Goal: Information Seeking & Learning: Find specific fact

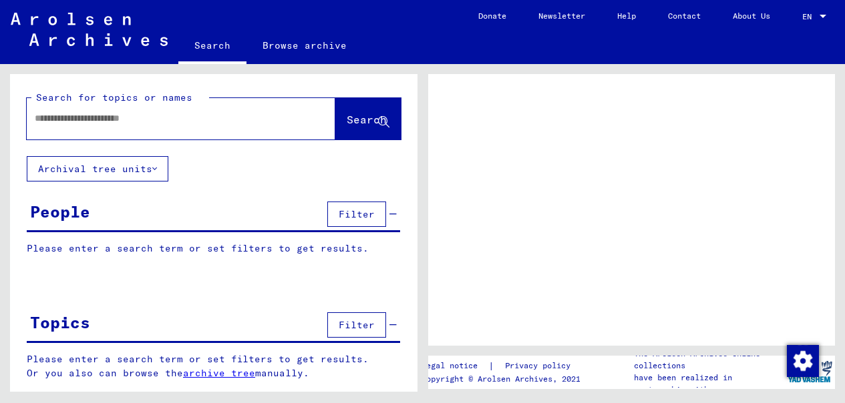
click at [165, 118] on input "text" at bounding box center [169, 119] width 268 height 14
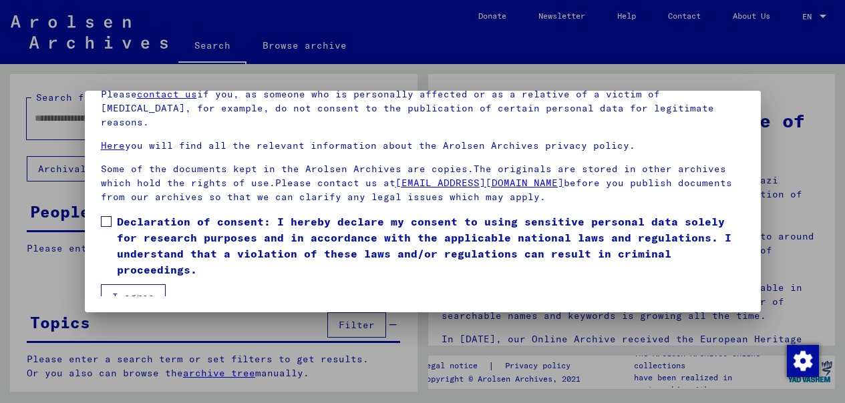
scroll to position [72, 0]
click at [105, 217] on span at bounding box center [106, 222] width 11 height 11
click at [130, 285] on button "I agree" at bounding box center [133, 297] width 65 height 25
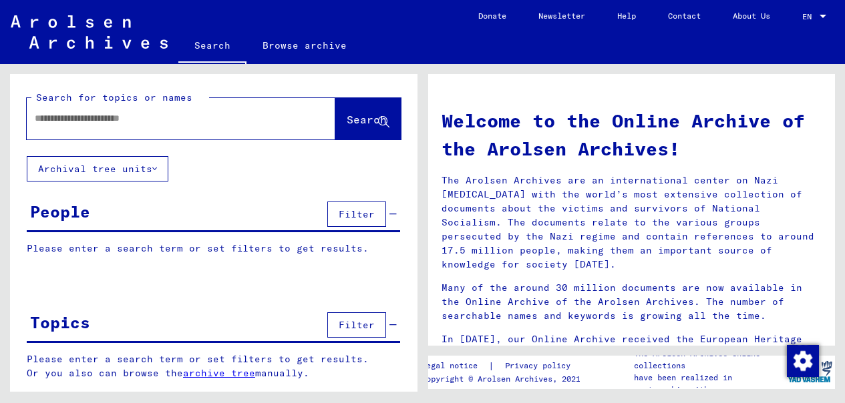
click at [175, 121] on input "text" at bounding box center [165, 119] width 260 height 14
type input "**********"
click at [347, 120] on span "Search" at bounding box center [367, 119] width 40 height 13
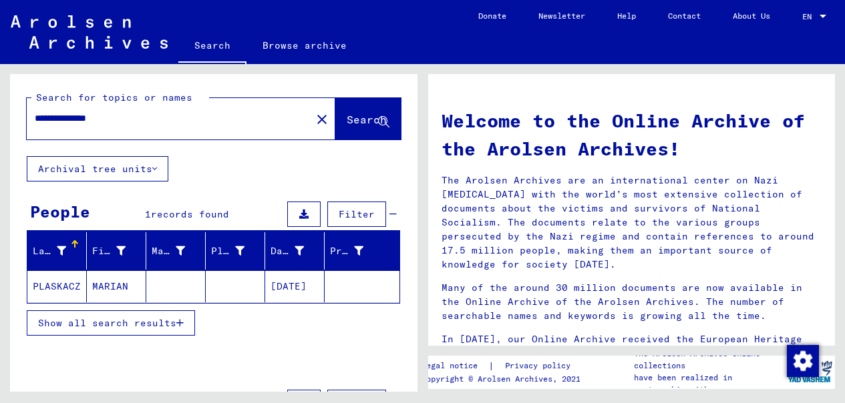
click at [58, 286] on mat-cell "PLASKACZ" at bounding box center [56, 286] width 59 height 32
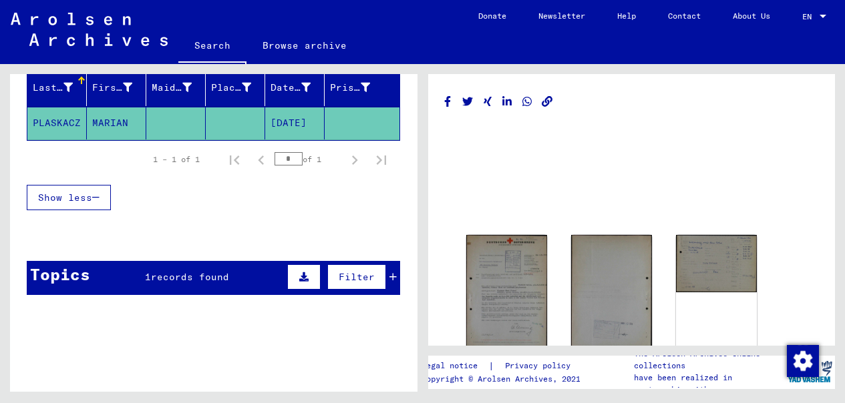
scroll to position [164, 0]
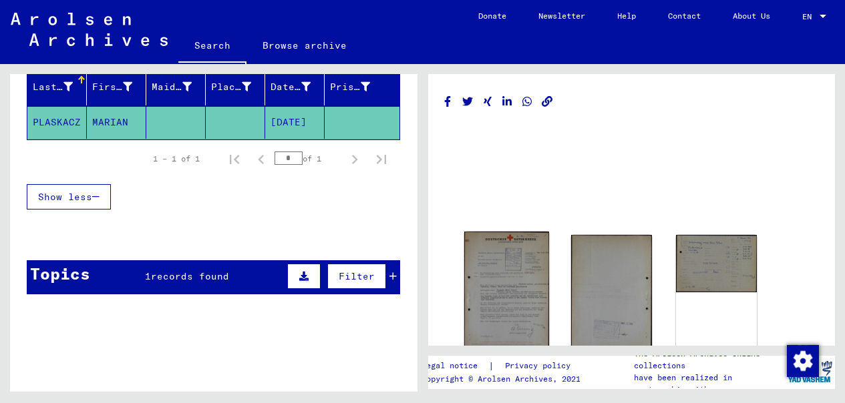
click at [513, 269] on img at bounding box center [505, 292] width 85 height 120
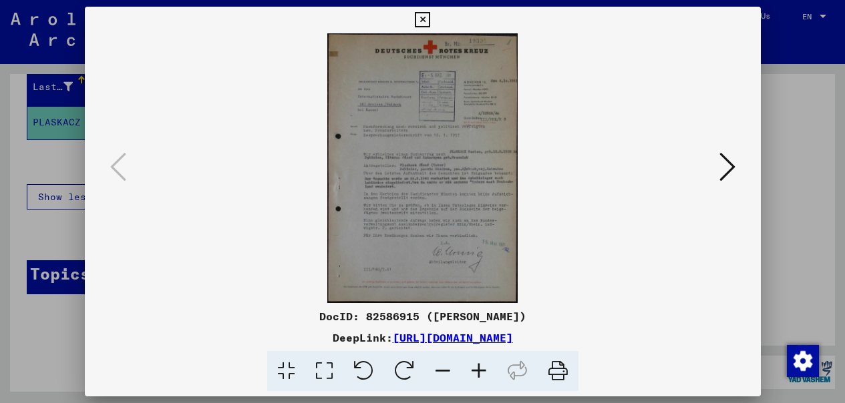
click at [731, 170] on icon at bounding box center [727, 167] width 16 height 32
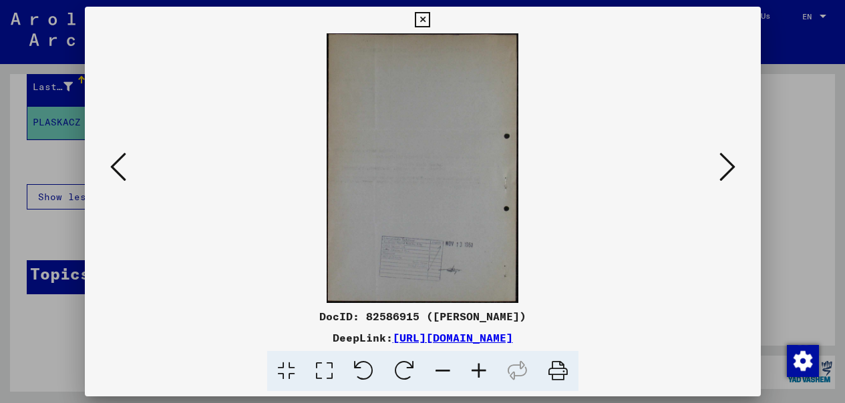
click at [731, 170] on icon at bounding box center [727, 167] width 16 height 32
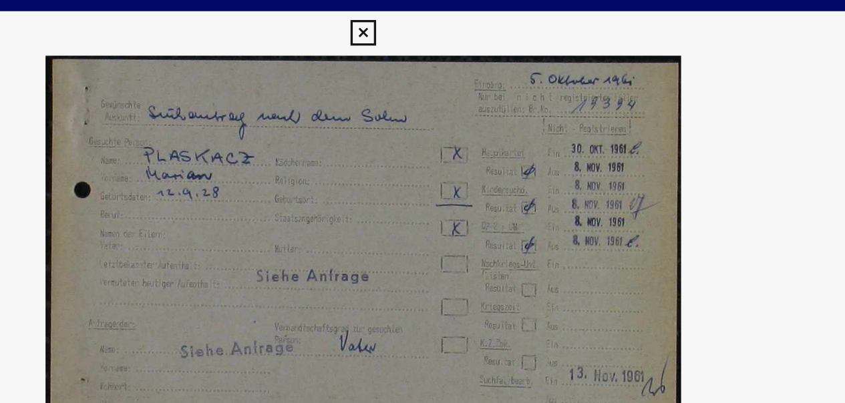
scroll to position [0, 0]
